Goal: Task Accomplishment & Management: Use online tool/utility

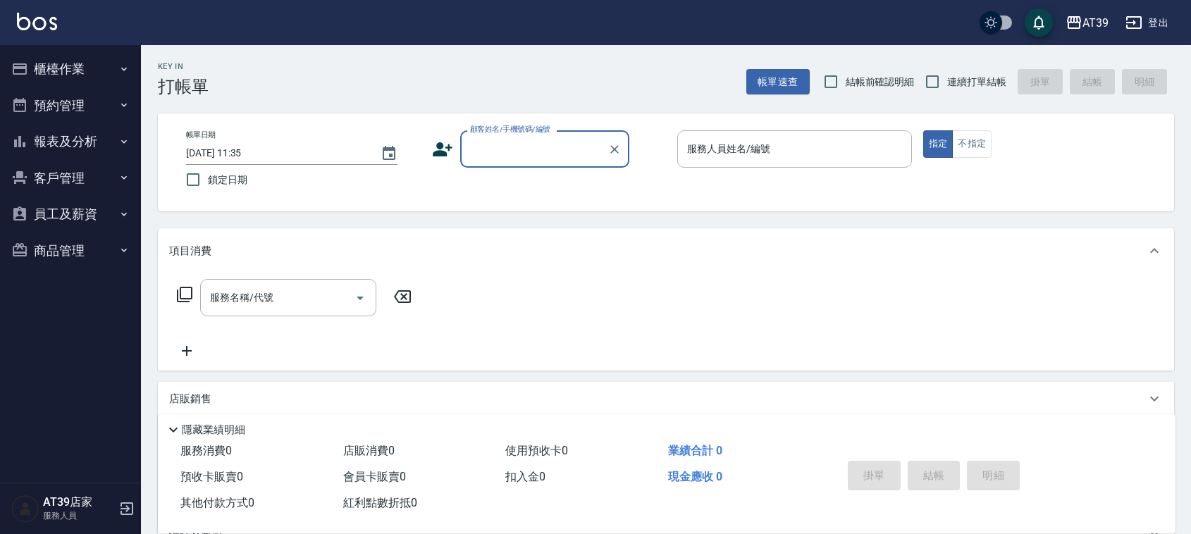
click at [512, 139] on input "顧客姓名/手機號碼/編號" at bounding box center [534, 149] width 135 height 25
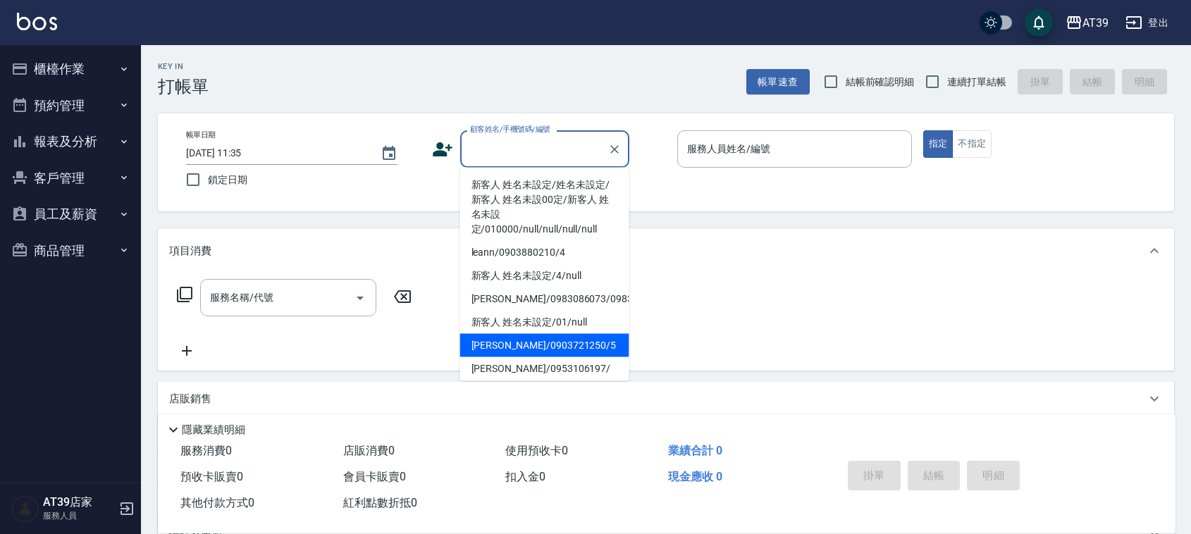
click at [565, 357] on li "Alan/0903721250/5" at bounding box center [544, 345] width 169 height 23
type input "Alan/0903721250/5"
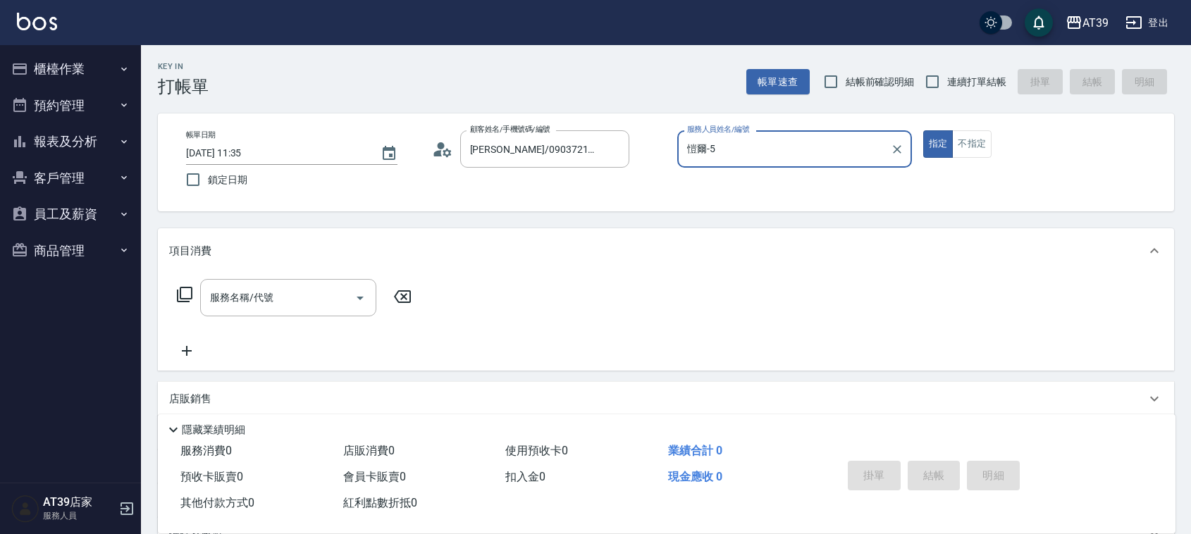
type input "愷爾-5"
click at [963, 140] on button "不指定" at bounding box center [971, 143] width 39 height 27
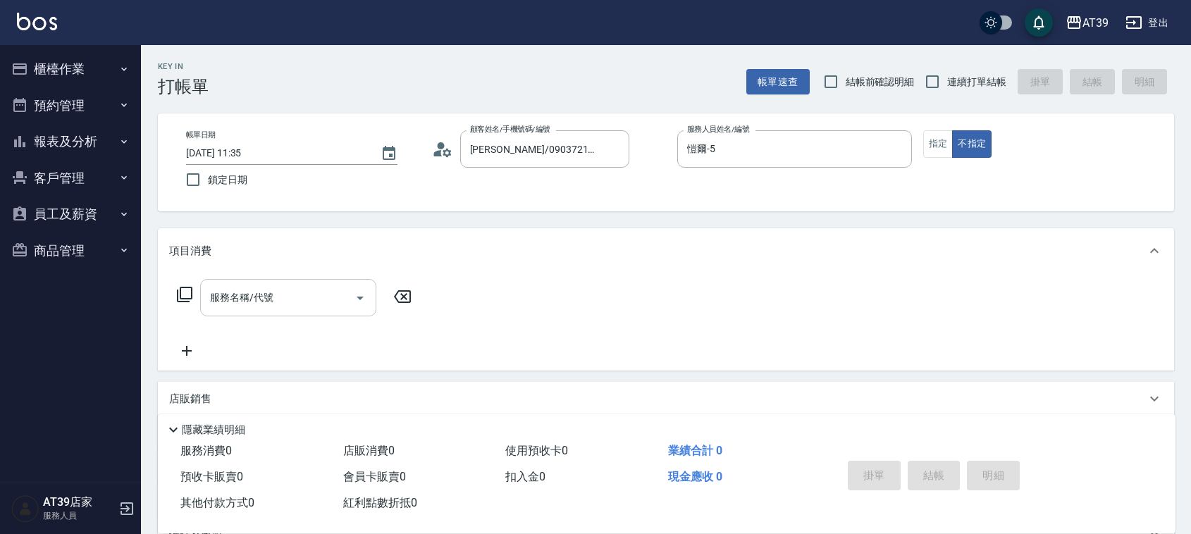
click at [314, 288] on input "服務名稱/代號" at bounding box center [278, 297] width 142 height 25
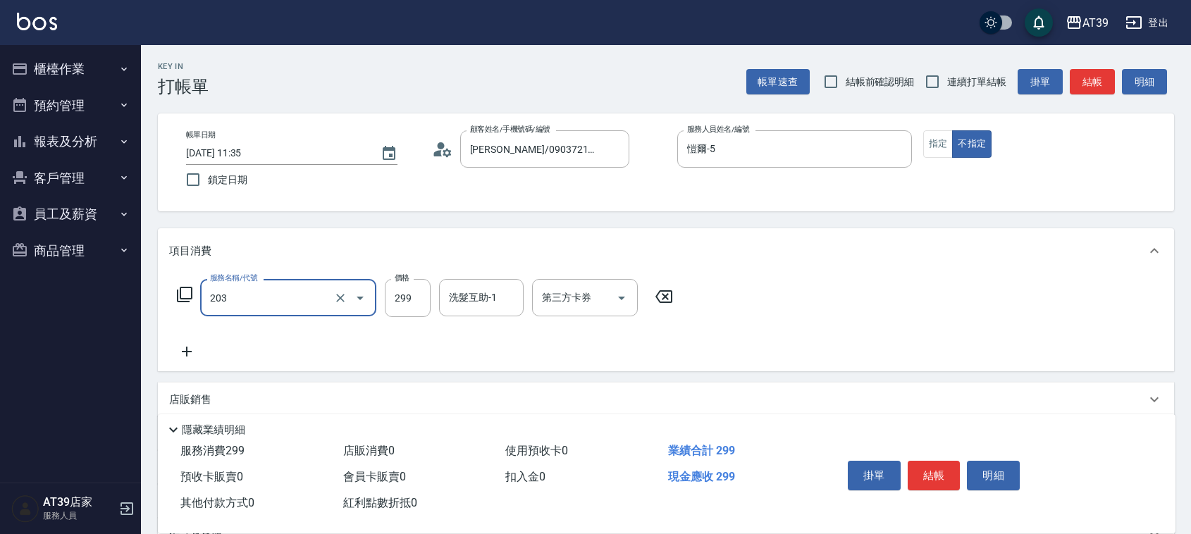
type input "B級洗+剪(203)"
type input "400"
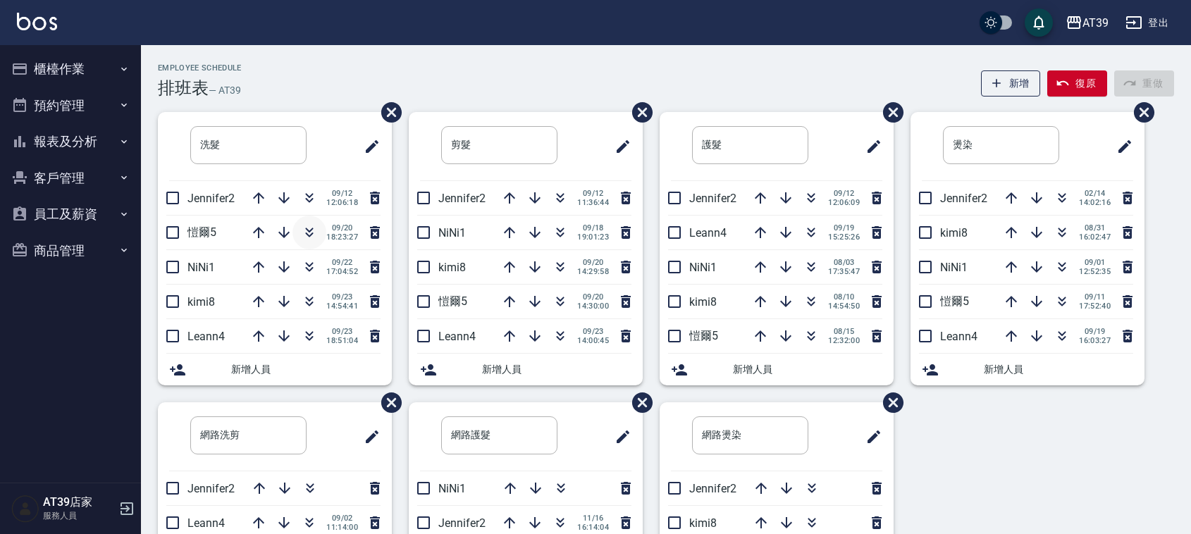
click at [300, 219] on button "button" at bounding box center [310, 233] width 34 height 34
click at [106, 146] on button "報表及分析" at bounding box center [71, 141] width 130 height 37
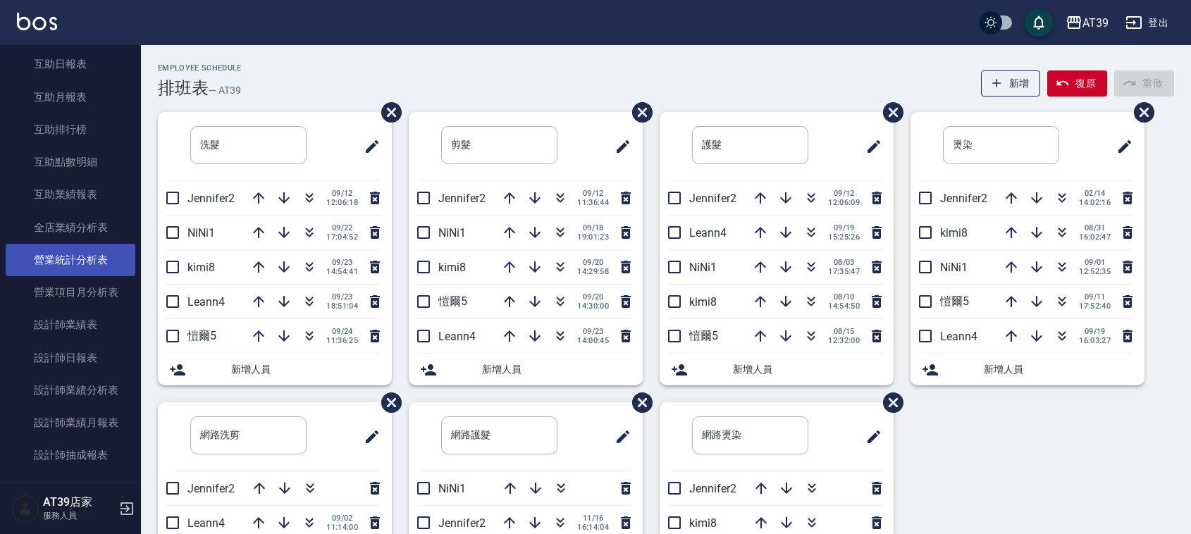
scroll to position [264, 0]
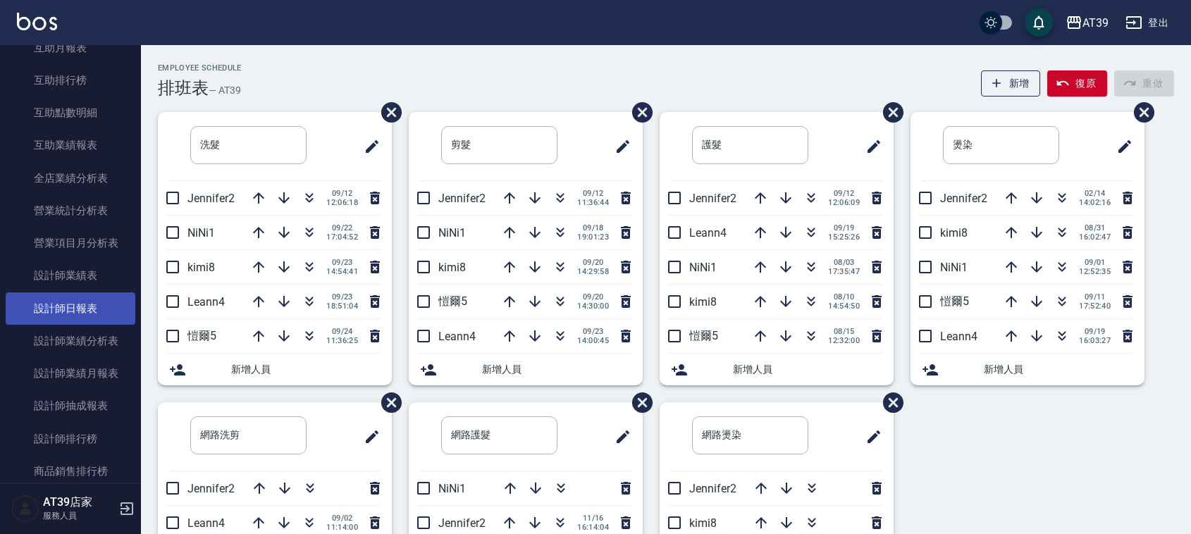
click at [110, 301] on link "設計師日報表" at bounding box center [71, 309] width 130 height 32
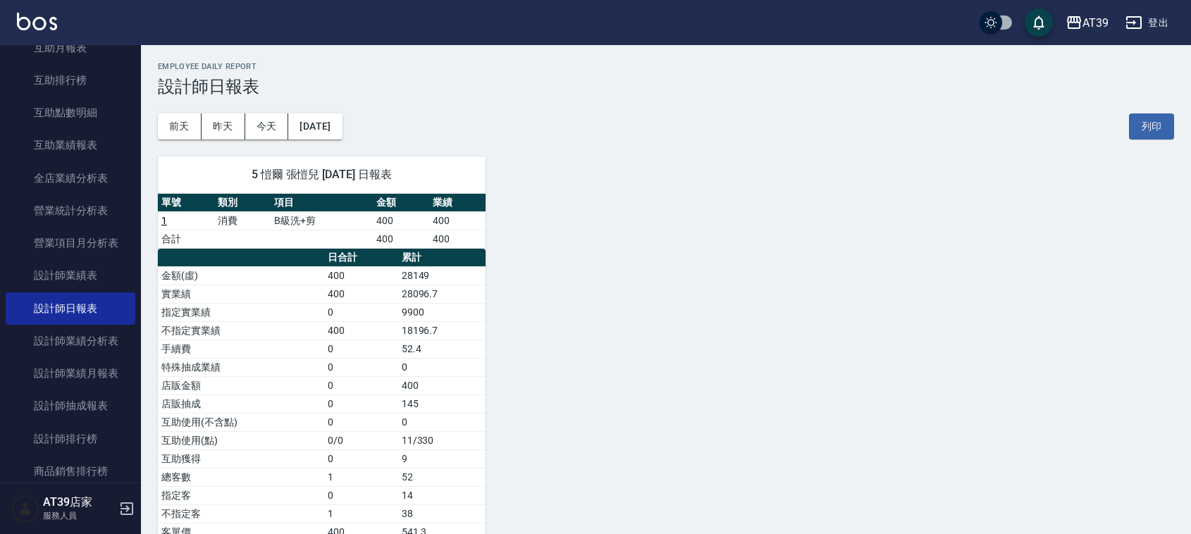
click at [164, 219] on link "1" at bounding box center [164, 220] width 6 height 11
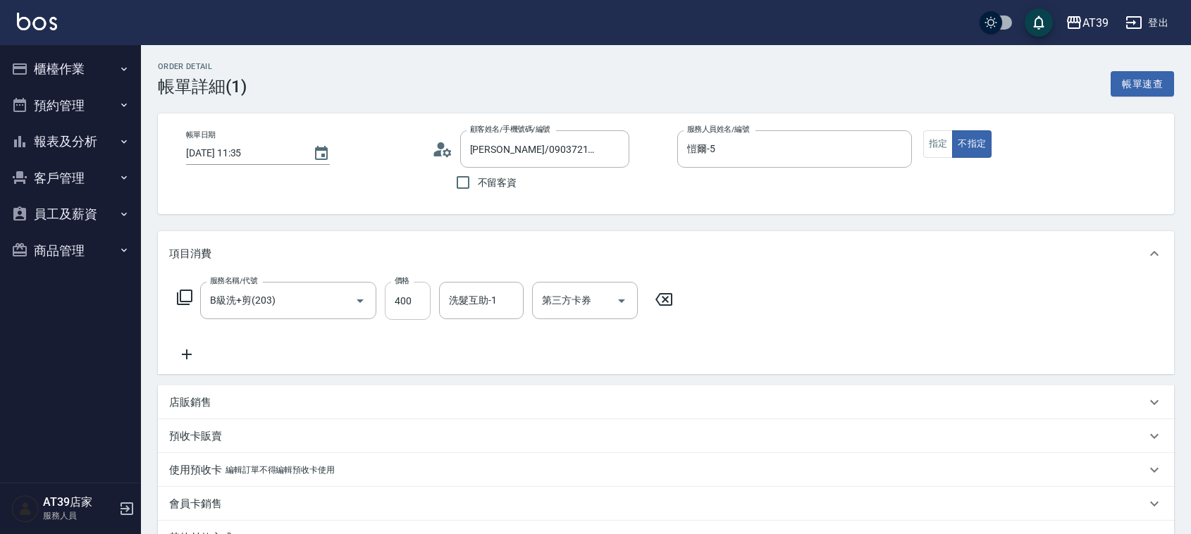
click at [428, 314] on input "400" at bounding box center [408, 301] width 46 height 38
type input "500"
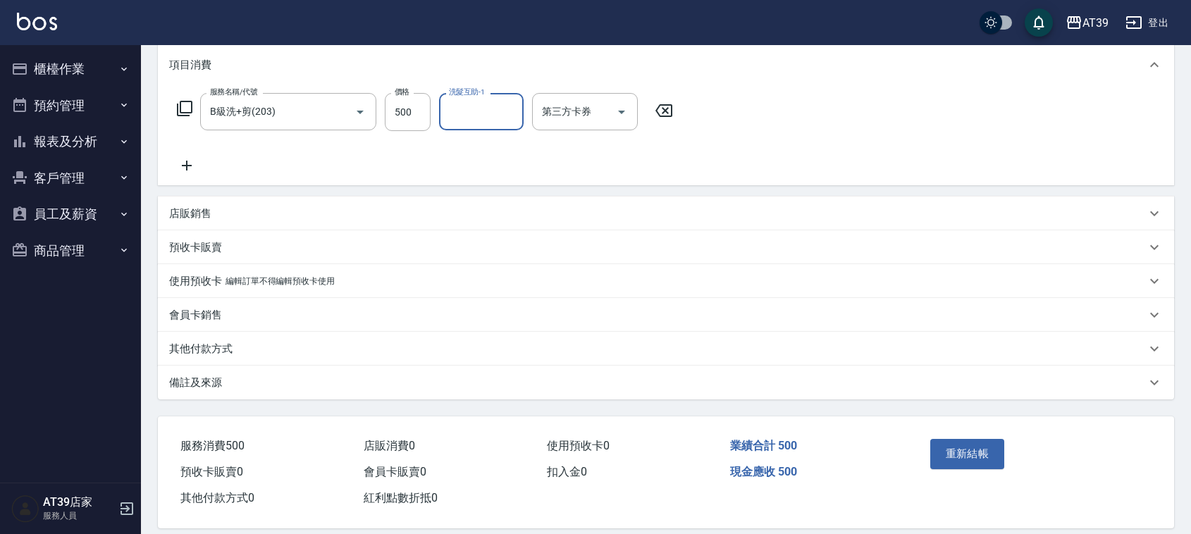
scroll to position [205, 0]
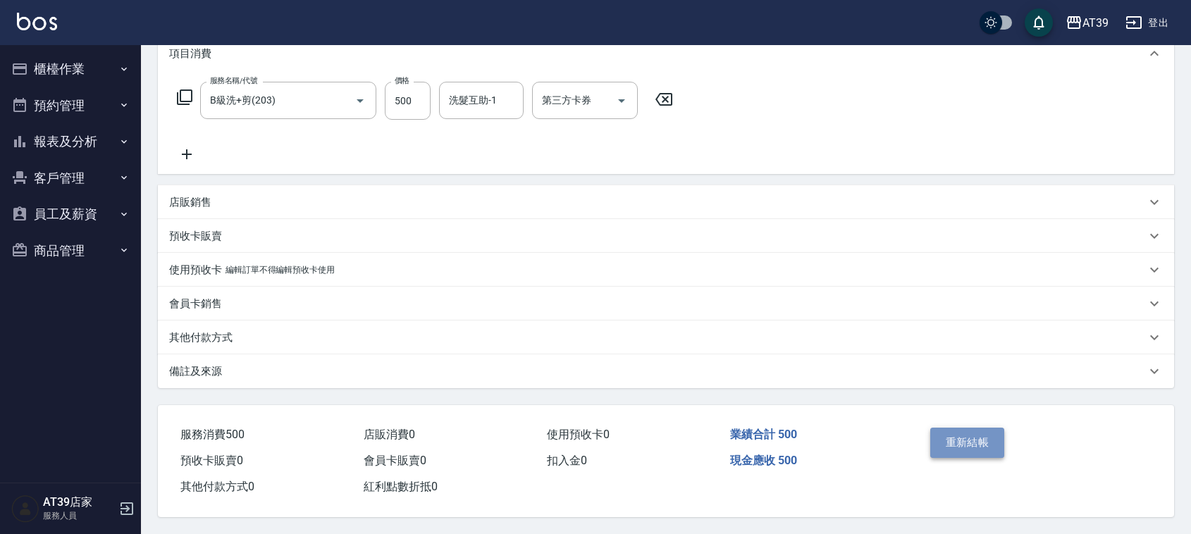
click at [998, 449] on button "重新結帳" at bounding box center [967, 443] width 75 height 30
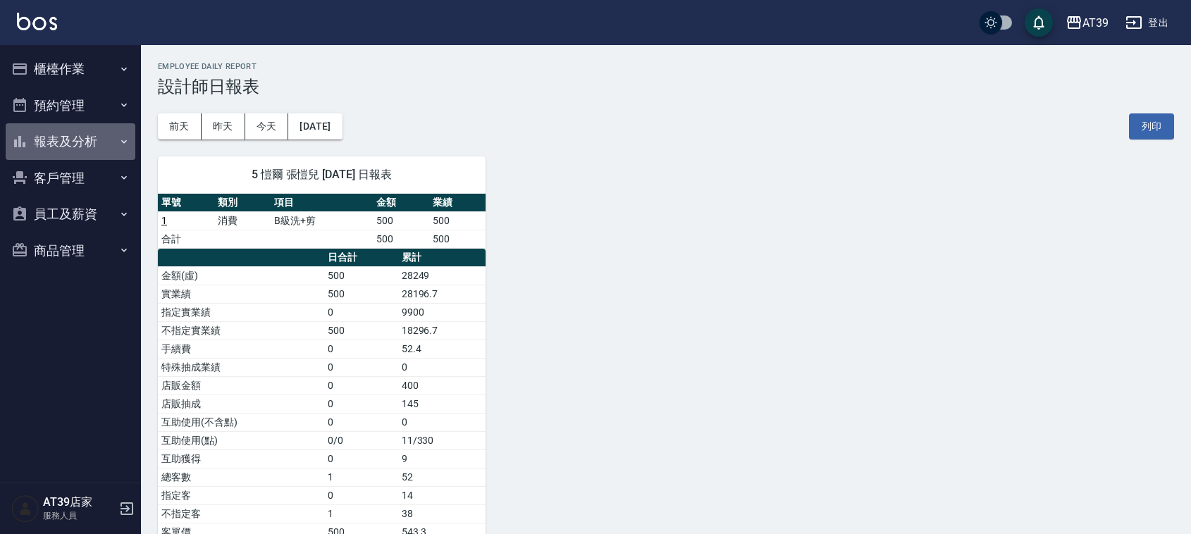
click at [58, 145] on button "報表及分析" at bounding box center [71, 141] width 130 height 37
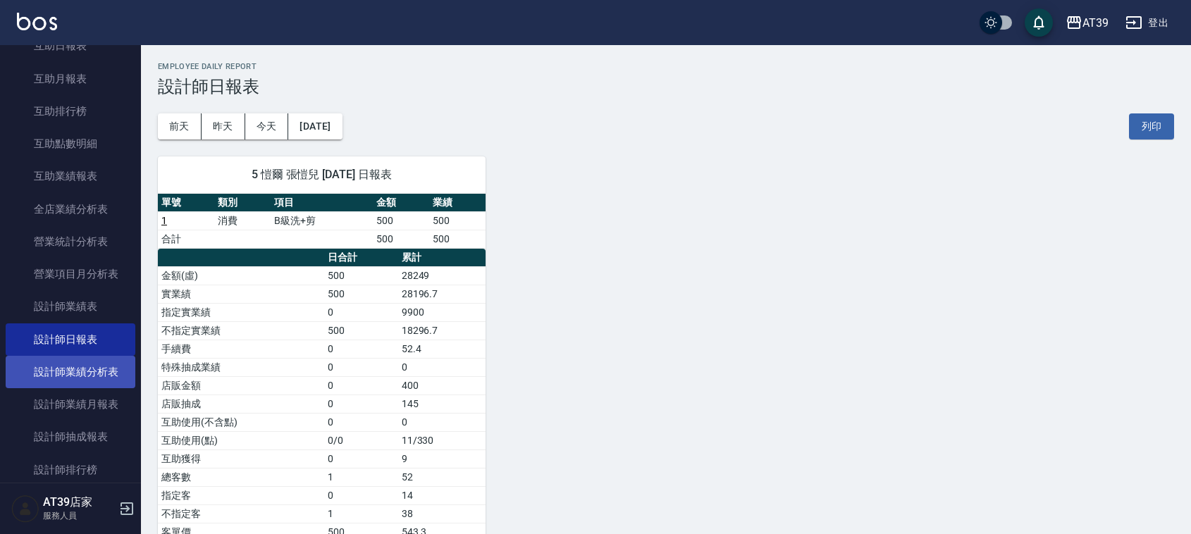
scroll to position [264, 0]
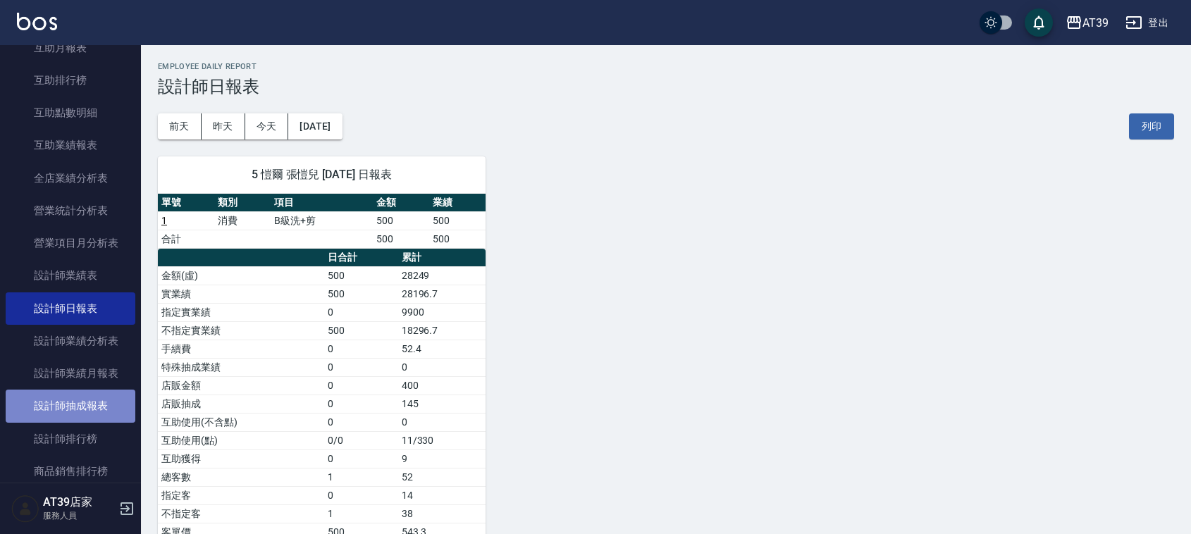
click at [111, 417] on link "設計師抽成報表" at bounding box center [71, 406] width 130 height 32
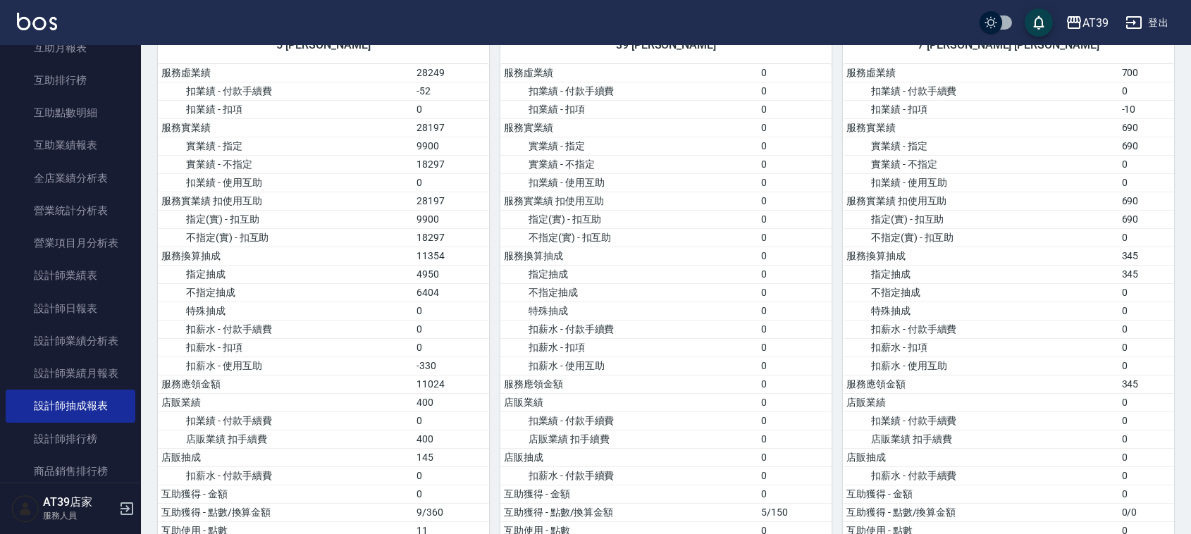
scroll to position [1498, 0]
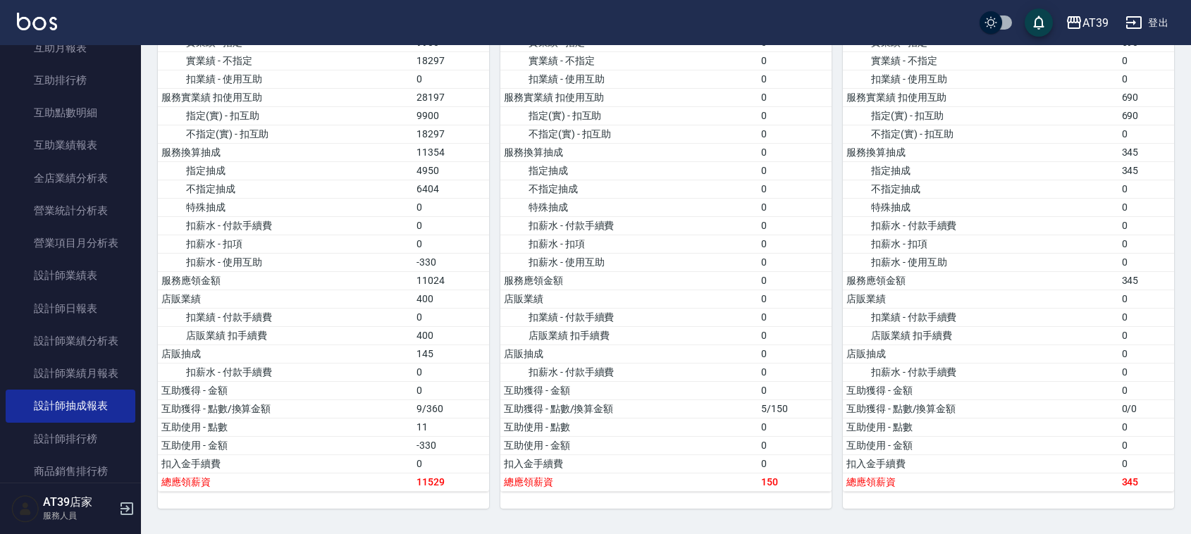
click at [30, 16] on img at bounding box center [37, 22] width 40 height 18
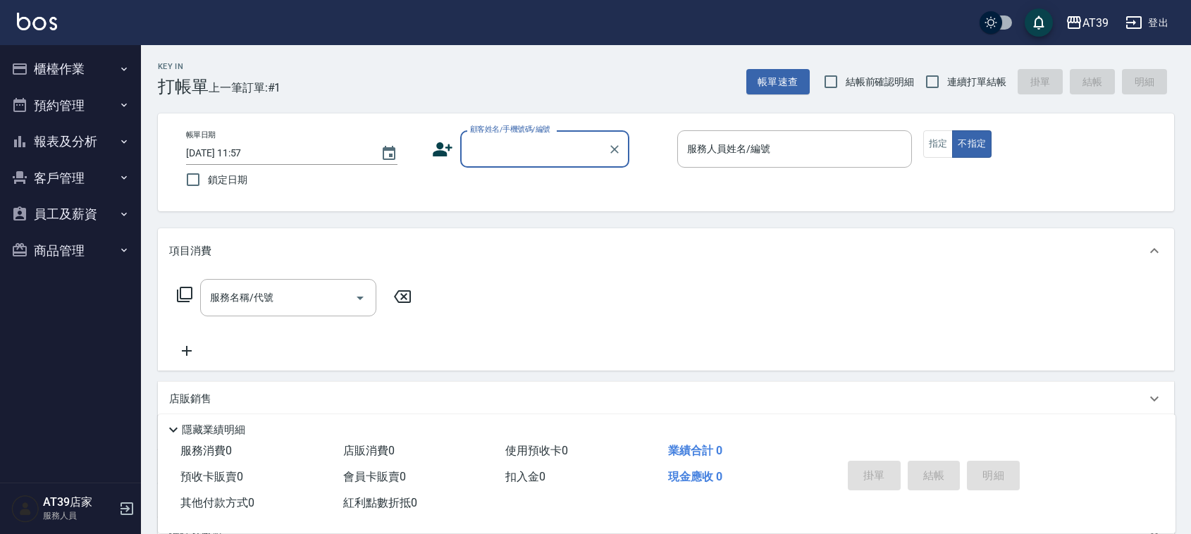
drag, startPoint x: 615, startPoint y: 177, endPoint x: 512, endPoint y: 242, distance: 121.6
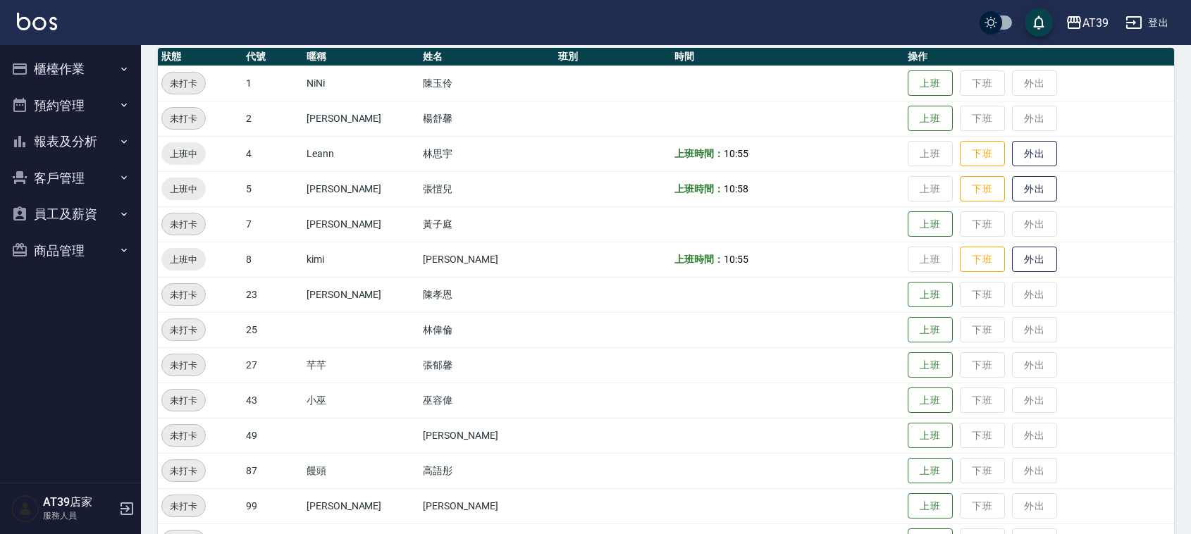
scroll to position [176, 0]
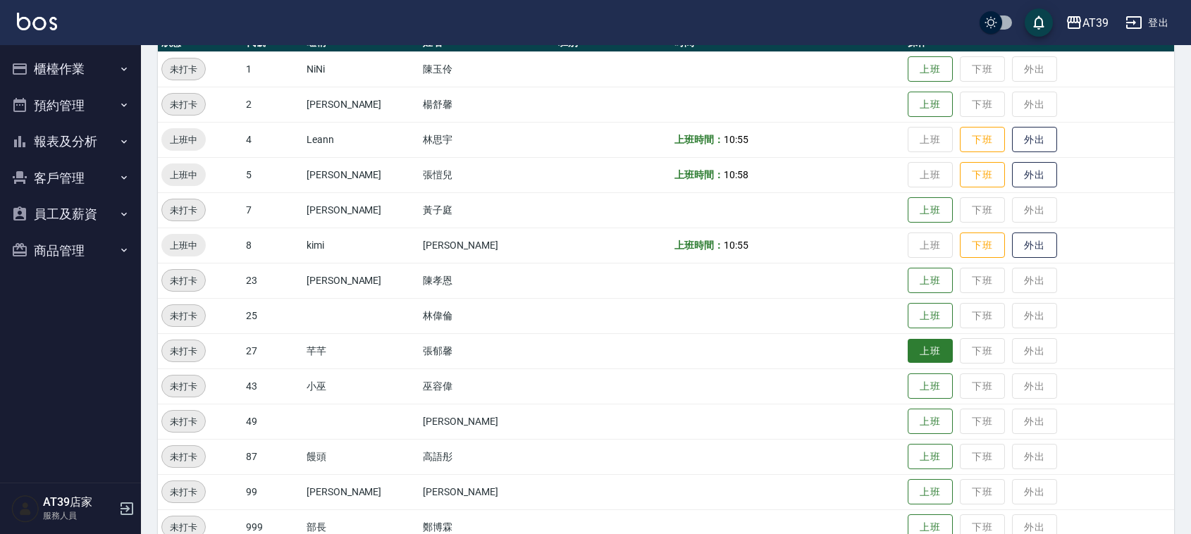
click at [909, 348] on button "上班" at bounding box center [930, 351] width 45 height 25
